Goal: Task Accomplishment & Management: Complete application form

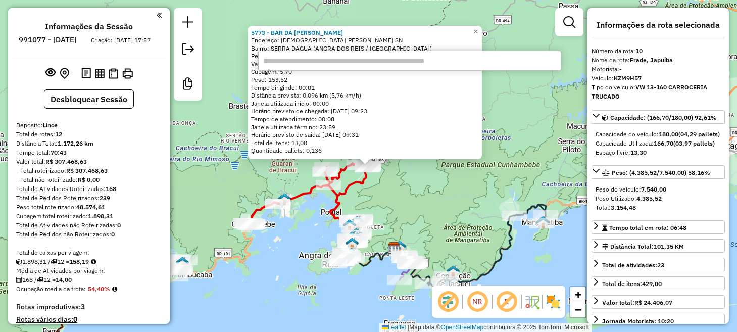
select select "**********"
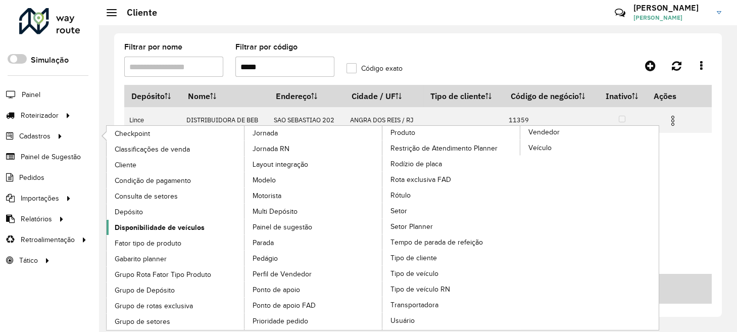
click at [160, 228] on span "Disponibilidade de veículos" at bounding box center [160, 227] width 90 height 11
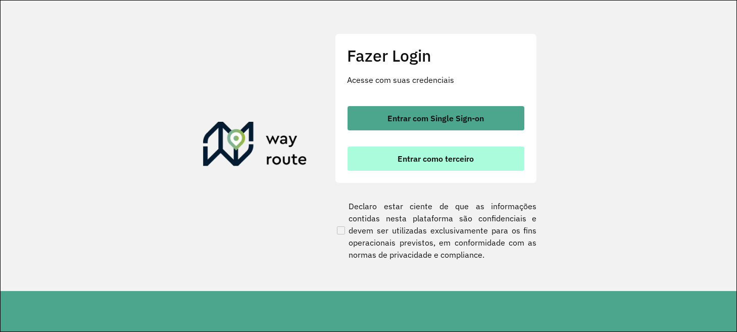
click at [409, 160] on span "Entrar como terceiro" at bounding box center [435, 158] width 76 height 8
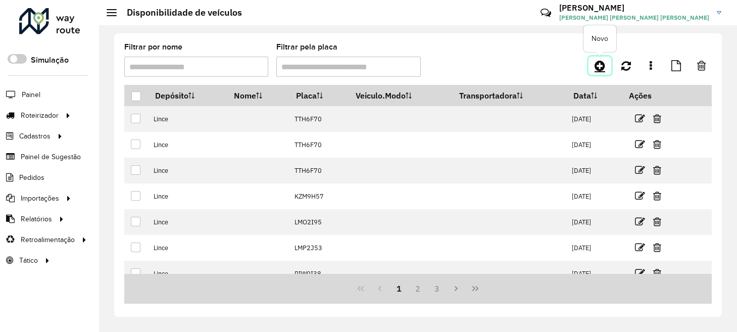
click at [602, 69] on icon at bounding box center [599, 66] width 11 height 12
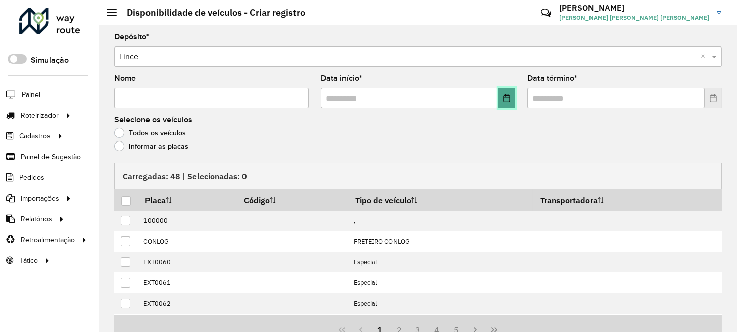
click at [508, 96] on icon "Choose Date" at bounding box center [506, 98] width 8 height 8
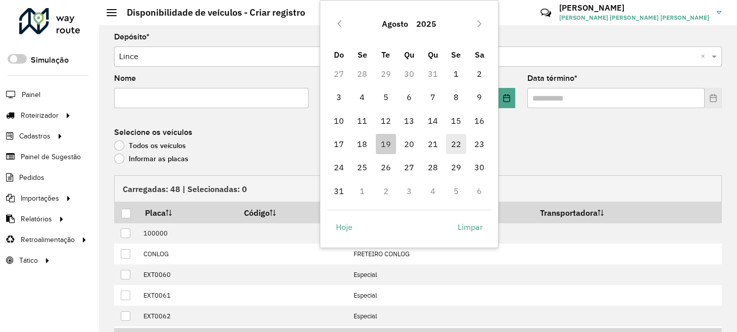
drag, startPoint x: 410, startPoint y: 148, endPoint x: 450, endPoint y: 149, distance: 40.4
click at [411, 148] on span "20" at bounding box center [409, 144] width 20 height 20
type input "**********"
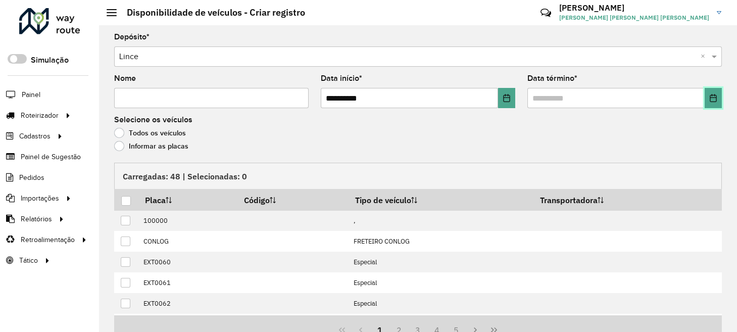
click at [713, 100] on icon "Choose Date" at bounding box center [712, 98] width 7 height 8
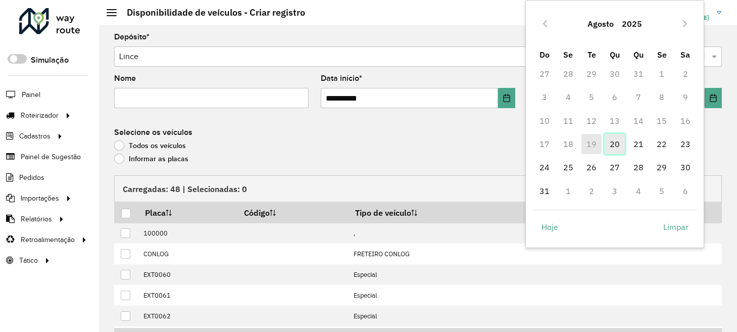
click at [622, 142] on span "20" at bounding box center [614, 144] width 20 height 20
type input "**********"
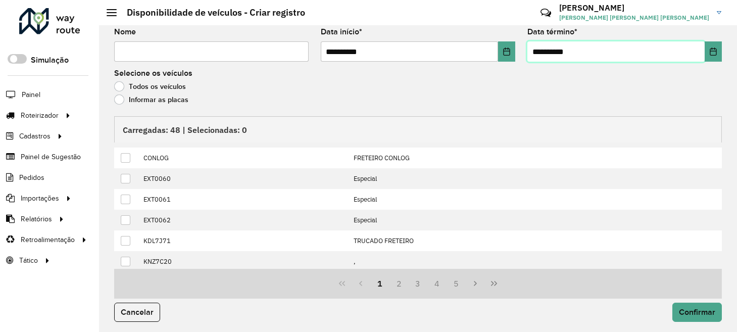
scroll to position [100, 0]
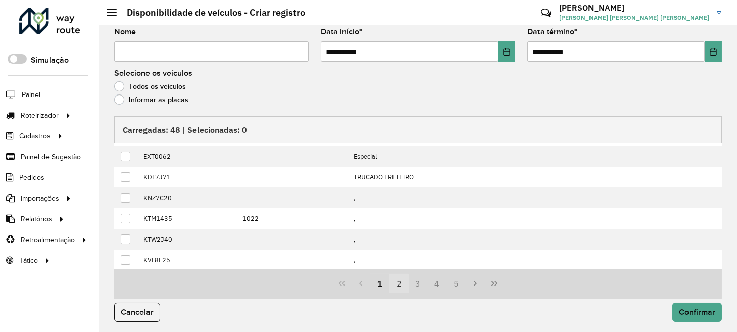
click at [394, 280] on button "2" at bounding box center [398, 283] width 19 height 19
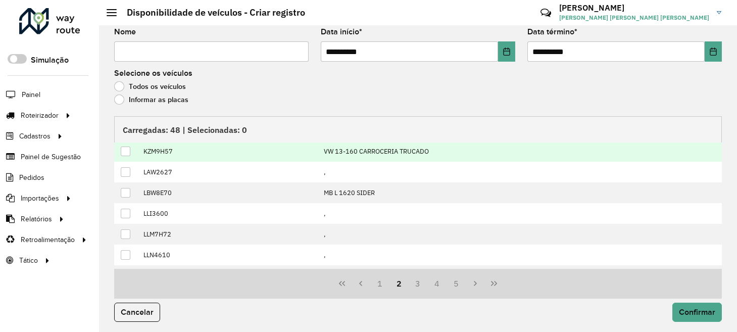
scroll to position [0, 0]
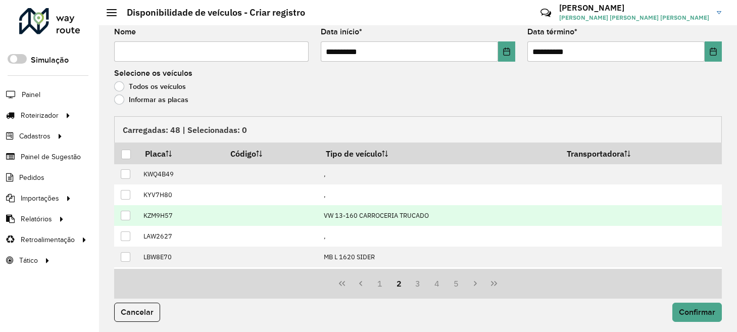
click at [123, 212] on div at bounding box center [126, 216] width 10 height 10
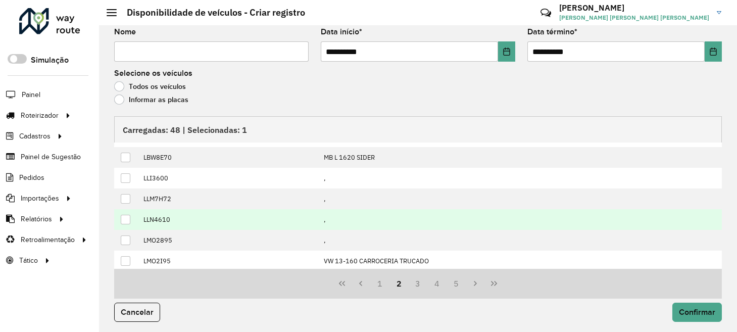
scroll to position [100, 0]
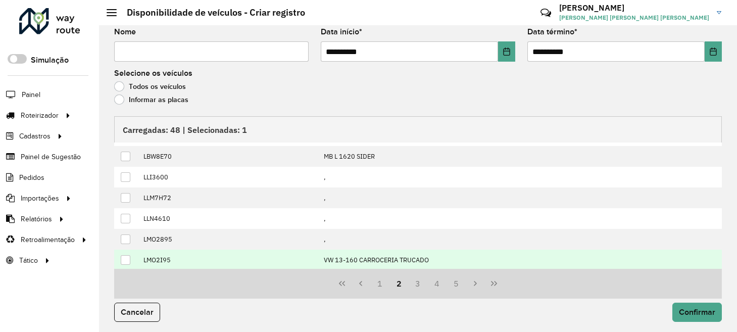
drag, startPoint x: 126, startPoint y: 258, endPoint x: 176, endPoint y: 257, distance: 50.5
click at [126, 257] on div at bounding box center [126, 260] width 10 height 10
click at [416, 284] on button "3" at bounding box center [417, 283] width 19 height 19
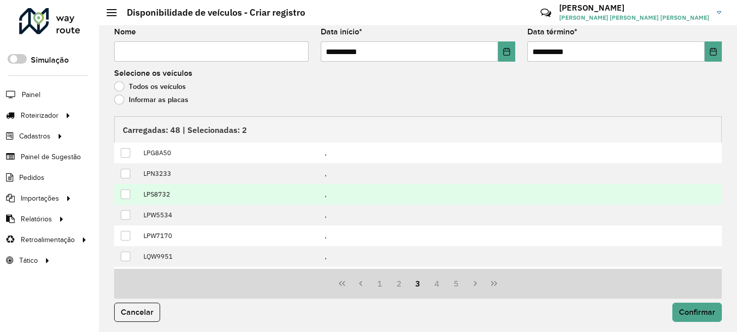
scroll to position [0, 0]
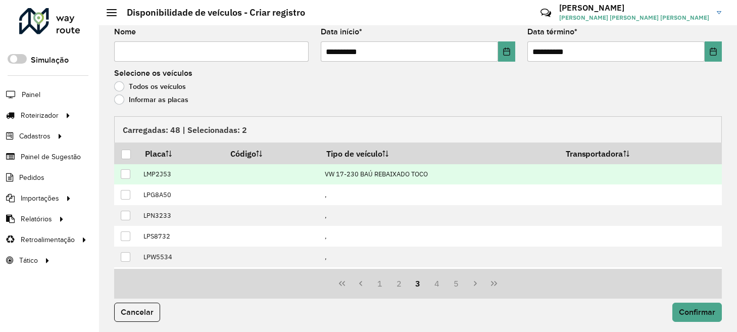
click at [122, 172] on div at bounding box center [126, 174] width 10 height 10
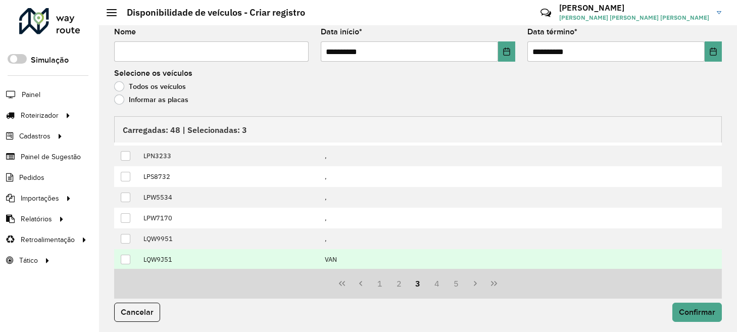
scroll to position [100, 0]
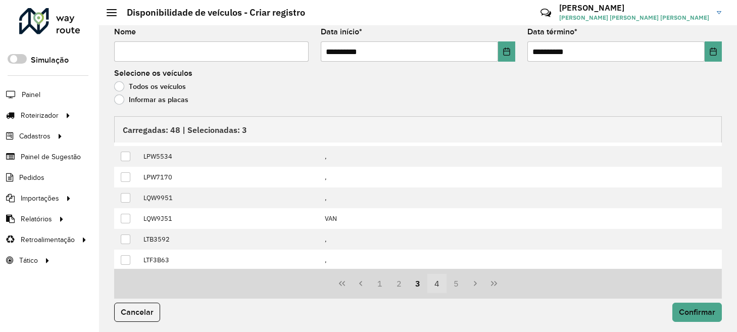
click at [435, 281] on button "4" at bounding box center [436, 283] width 19 height 19
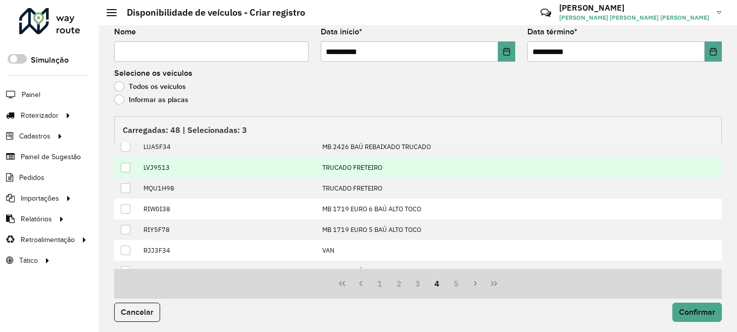
scroll to position [0, 0]
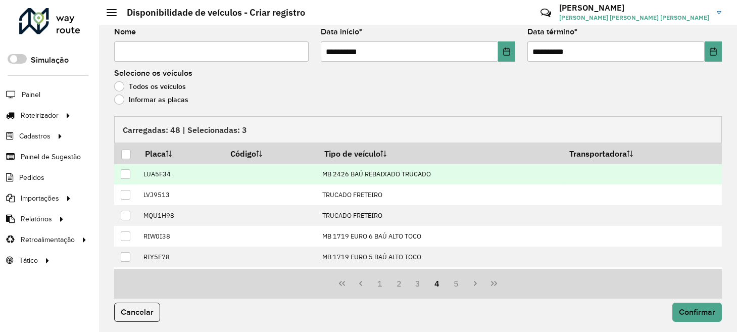
click at [124, 173] on div at bounding box center [126, 174] width 10 height 10
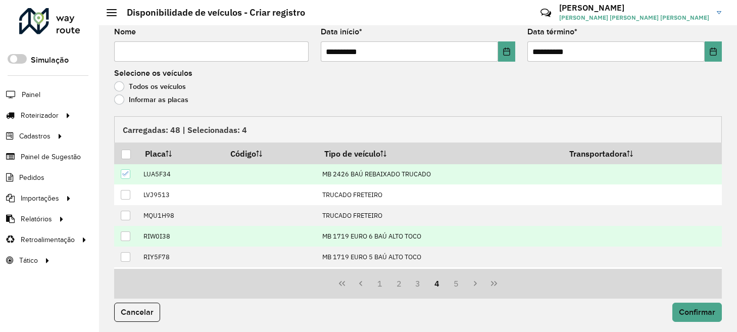
click at [127, 232] on div at bounding box center [126, 236] width 10 height 10
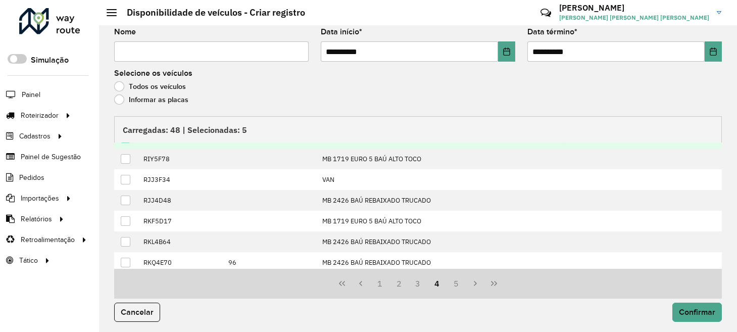
scroll to position [100, 0]
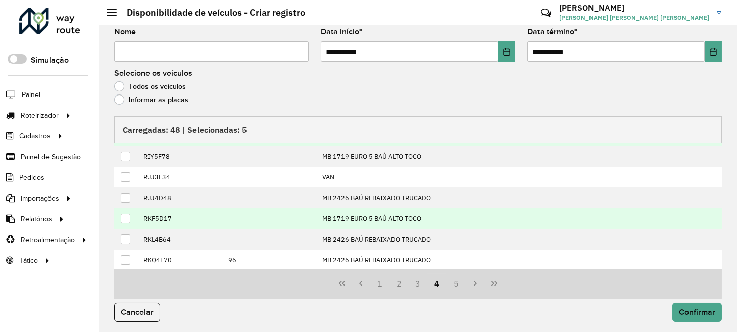
click at [124, 218] on div at bounding box center [126, 219] width 10 height 10
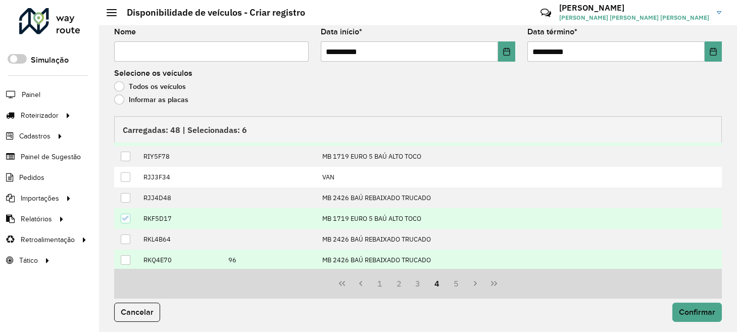
click at [125, 257] on div at bounding box center [126, 260] width 10 height 10
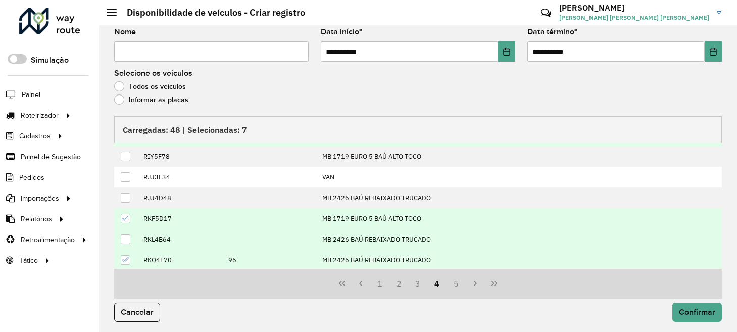
click at [126, 234] on div at bounding box center [126, 239] width 10 height 10
click at [455, 279] on button "5" at bounding box center [455, 283] width 19 height 19
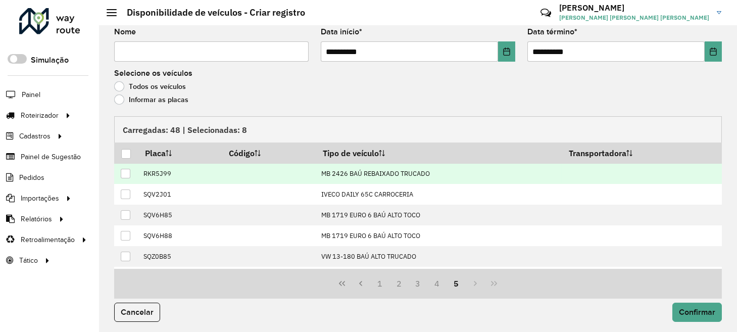
scroll to position [0, 0]
click at [124, 173] on div at bounding box center [126, 174] width 10 height 10
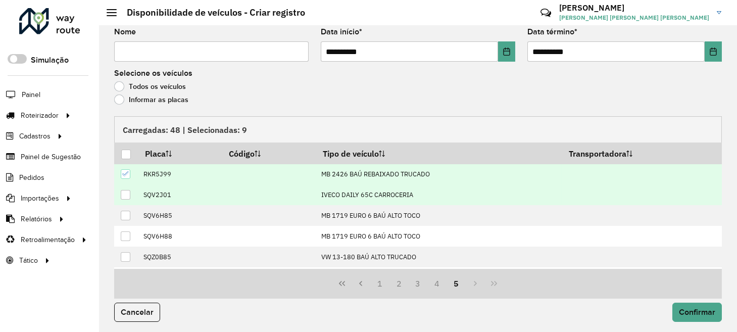
click at [124, 193] on div at bounding box center [126, 195] width 10 height 10
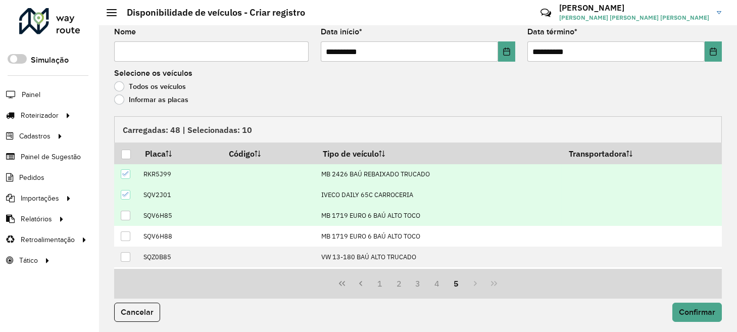
click at [126, 214] on div at bounding box center [126, 216] width 10 height 10
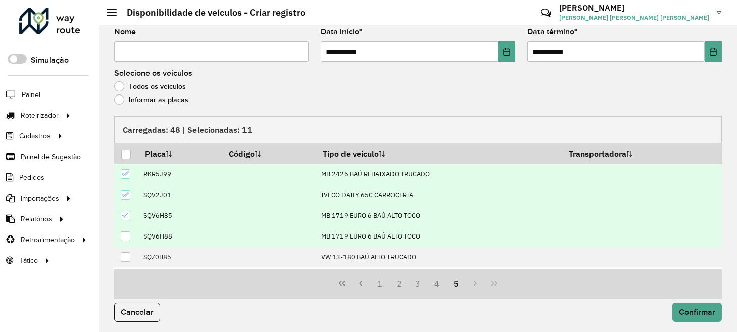
click at [125, 233] on div at bounding box center [126, 236] width 10 height 10
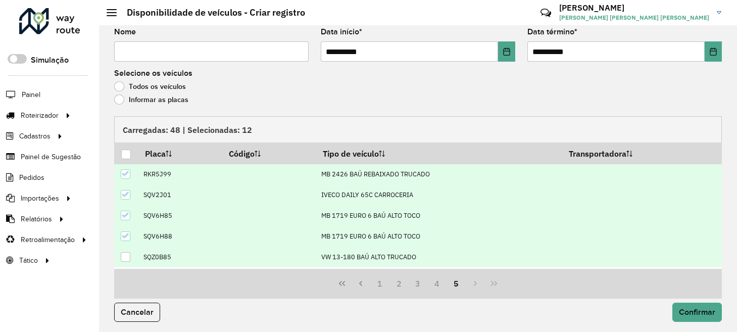
click at [126, 257] on div at bounding box center [126, 257] width 10 height 10
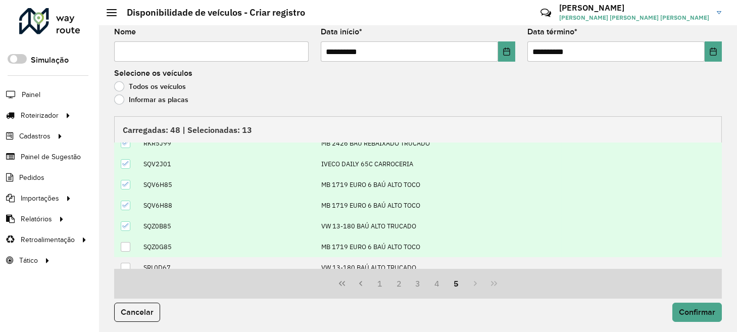
scroll to position [60, 0]
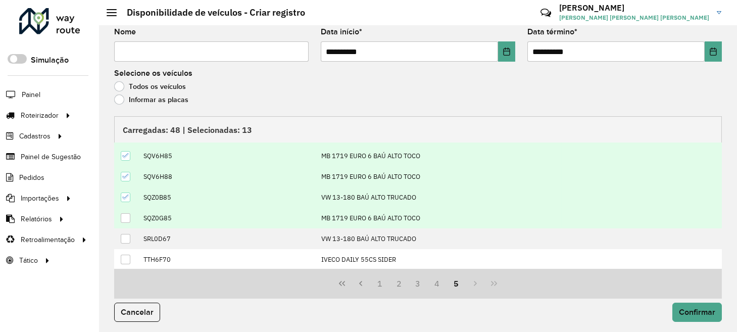
click at [127, 216] on div at bounding box center [126, 218] width 10 height 10
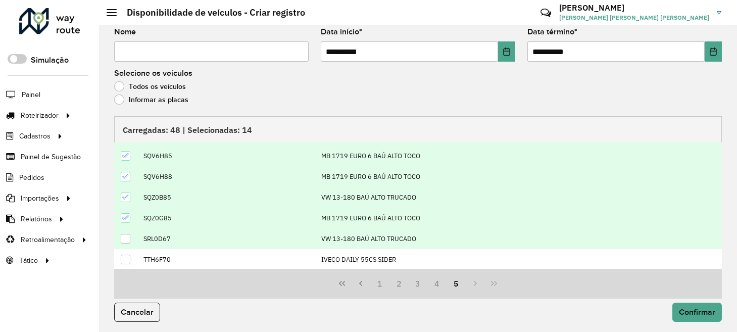
click at [127, 238] on div at bounding box center [126, 239] width 10 height 10
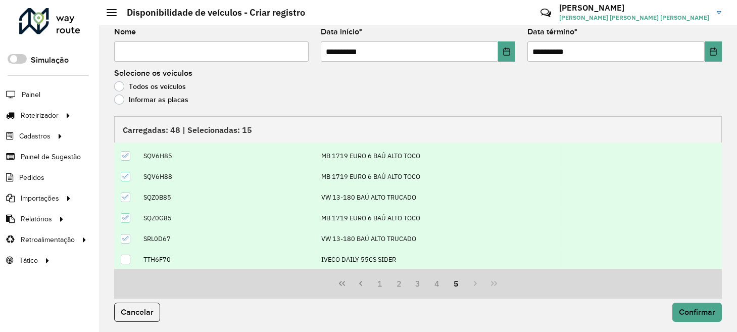
click at [125, 254] on div at bounding box center [126, 259] width 10 height 10
click at [691, 310] on span "Confirmar" at bounding box center [696, 311] width 36 height 9
